Goal: Transaction & Acquisition: Obtain resource

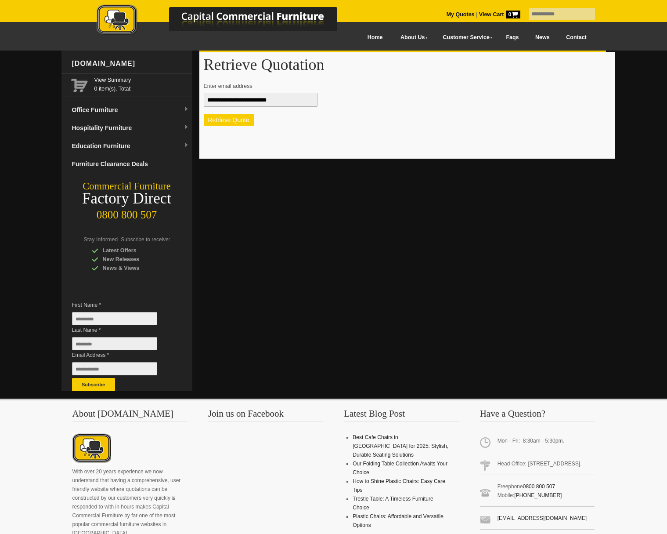
type input "**********"
click at [242, 124] on button "Retrieve Quote" at bounding box center [229, 119] width 50 height 11
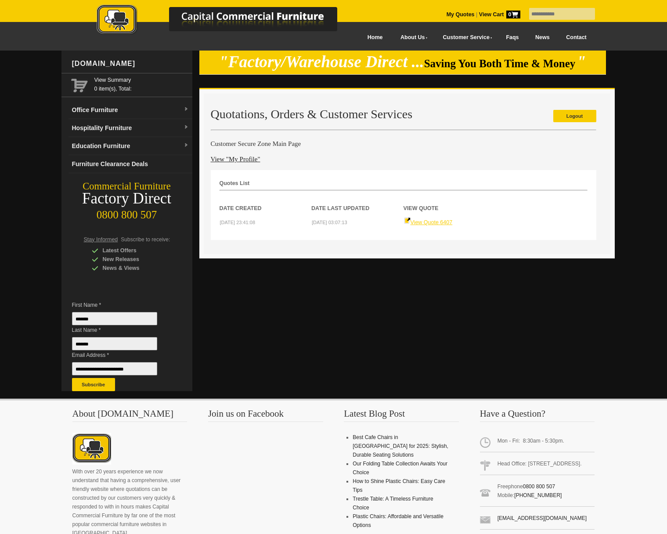
click at [424, 222] on link "View Quote 6407" at bounding box center [428, 222] width 49 height 6
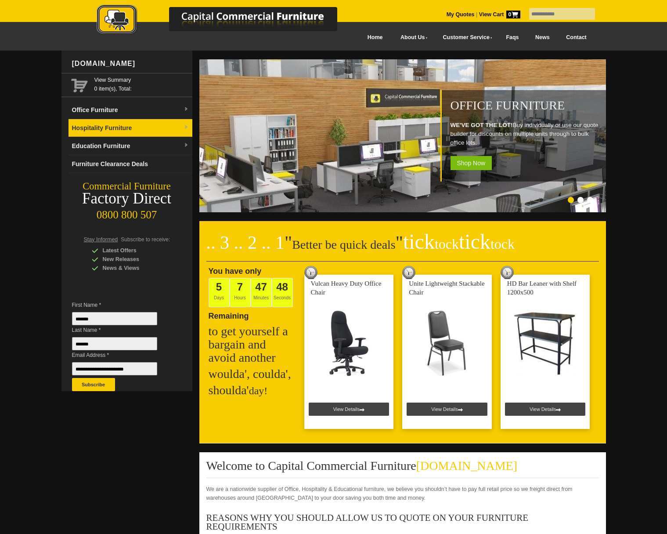
click at [100, 131] on link "Hospitality Furniture" at bounding box center [131, 128] width 124 height 18
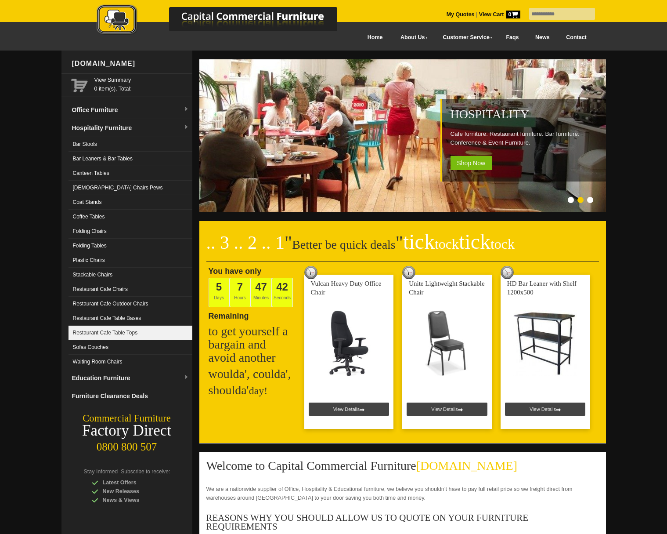
click at [99, 335] on link "Restaurant Cafe Table Tops" at bounding box center [131, 332] width 124 height 14
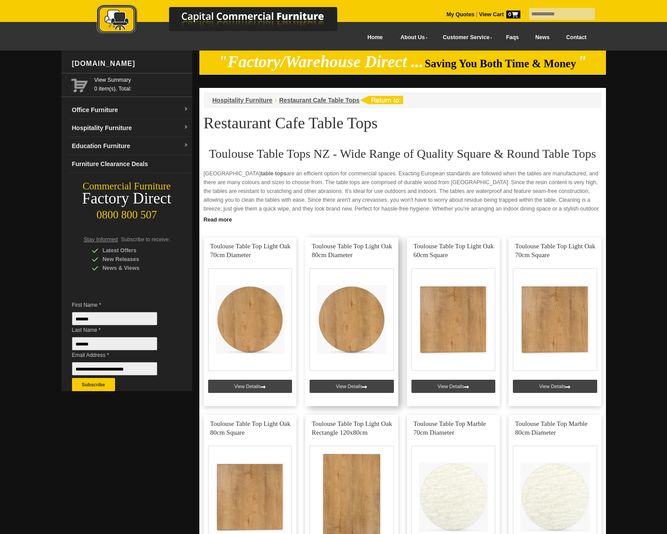
click at [351, 321] on link at bounding box center [351, 321] width 93 height 169
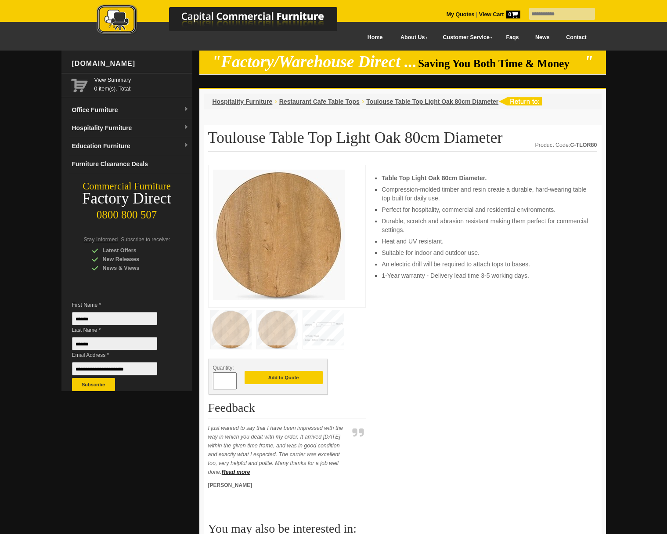
click at [285, 330] on img at bounding box center [277, 329] width 41 height 39
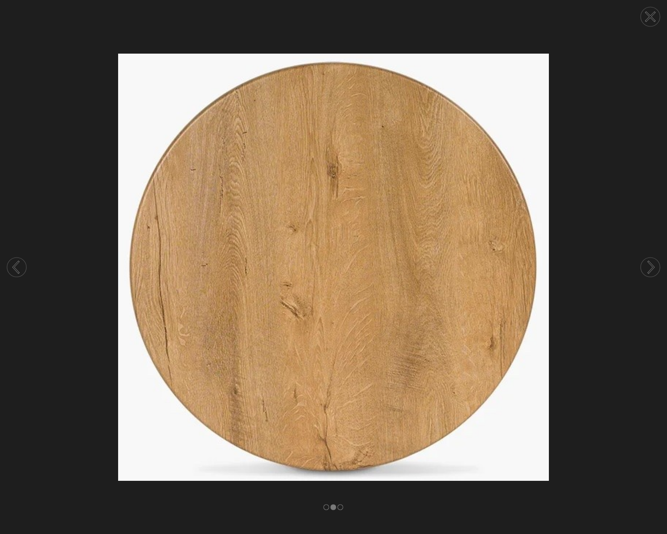
click at [285, 330] on img at bounding box center [333, 267] width 667 height 427
click at [648, 16] on circle at bounding box center [650, 16] width 19 height 19
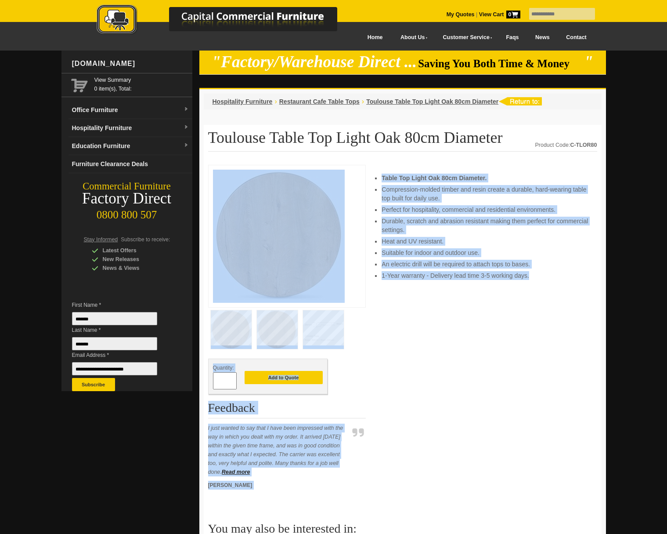
drag, startPoint x: 407, startPoint y: 298, endPoint x: 252, endPoint y: 209, distance: 179.0
click at [252, 209] on div "Quantity: * Add to Quote Feedback I just wanted to say that I have been impress…" at bounding box center [402, 329] width 389 height 329
click at [465, 334] on div "Table Top Light Oak 80cm Diameter. Compression-molded timber and resin create a…" at bounding box center [485, 329] width 224 height 329
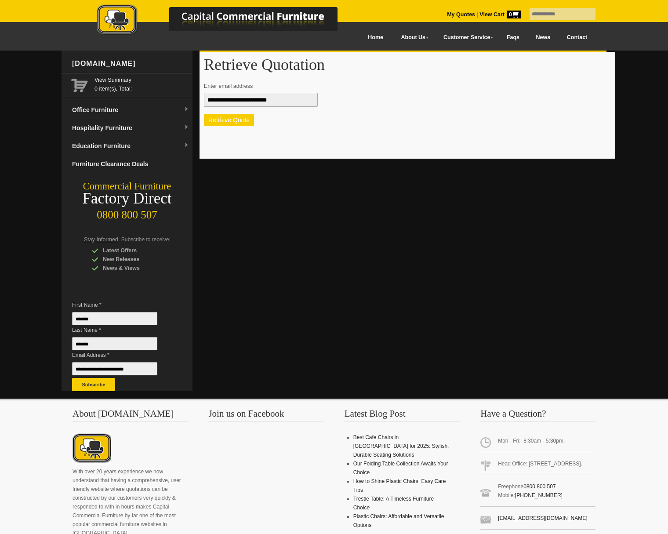
click at [222, 121] on button "Retrieve Quote" at bounding box center [229, 119] width 50 height 11
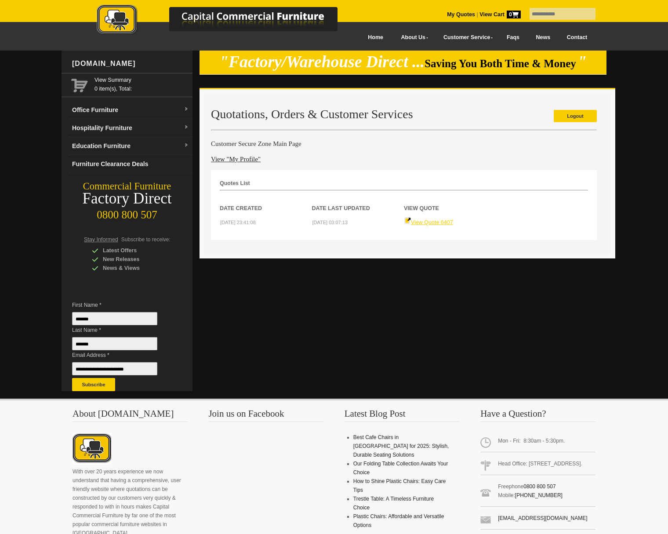
click at [430, 221] on link "View Quote 6407" at bounding box center [428, 222] width 49 height 6
